Goal: Information Seeking & Learning: Check status

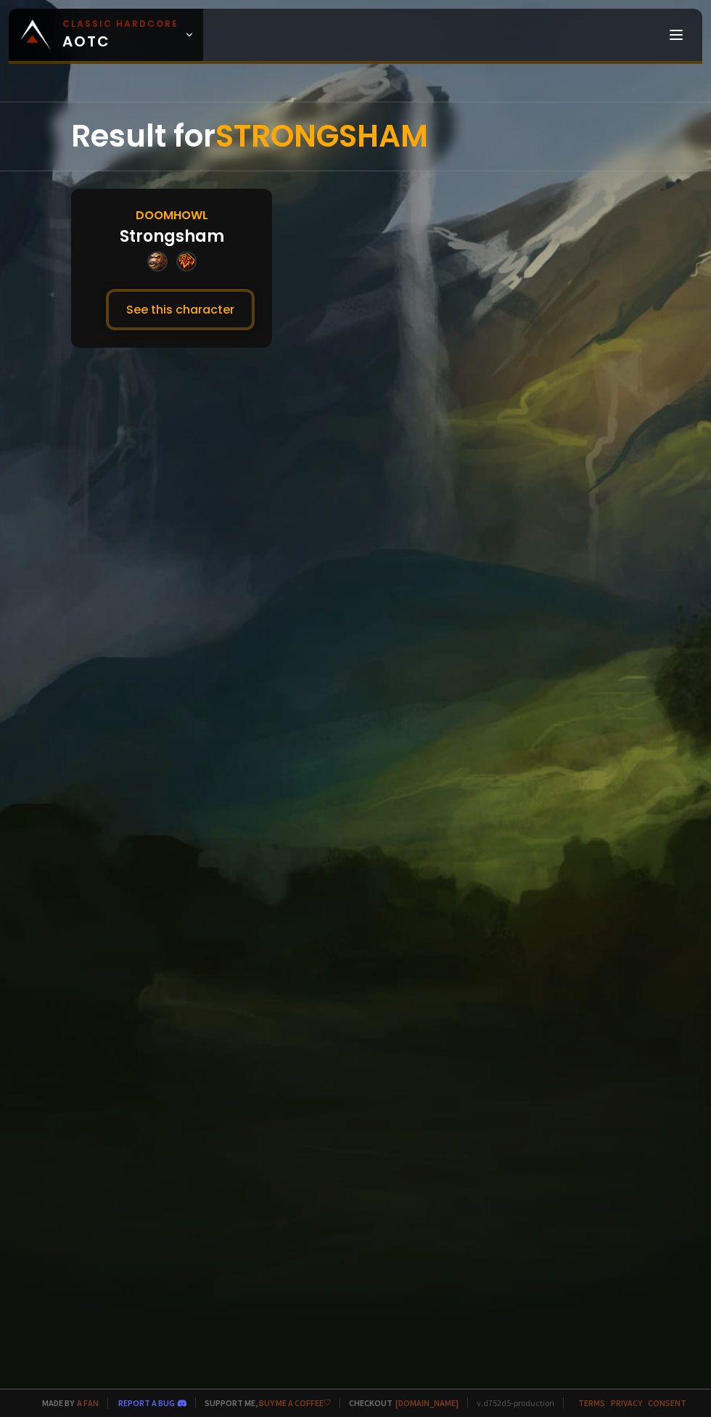
click at [247, 297] on button "See this character" at bounding box center [180, 309] width 149 height 41
click at [224, 315] on button "See this character" at bounding box center [180, 309] width 149 height 41
